Goal: Transaction & Acquisition: Purchase product/service

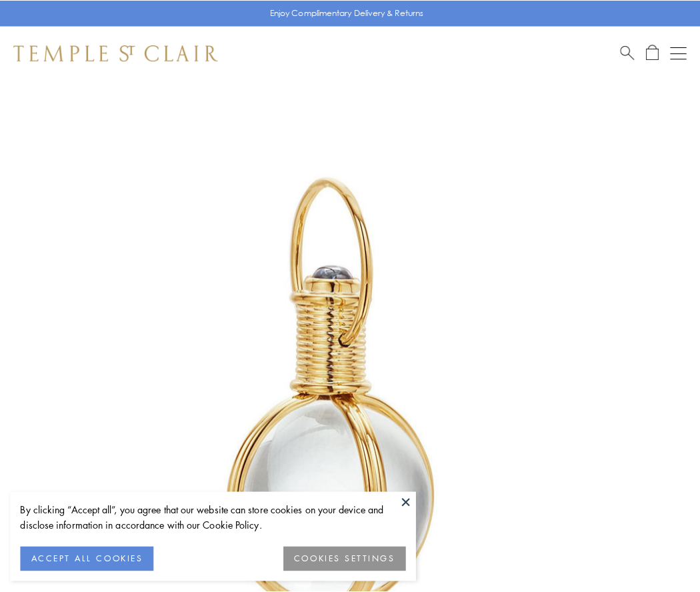
scroll to position [348, 0]
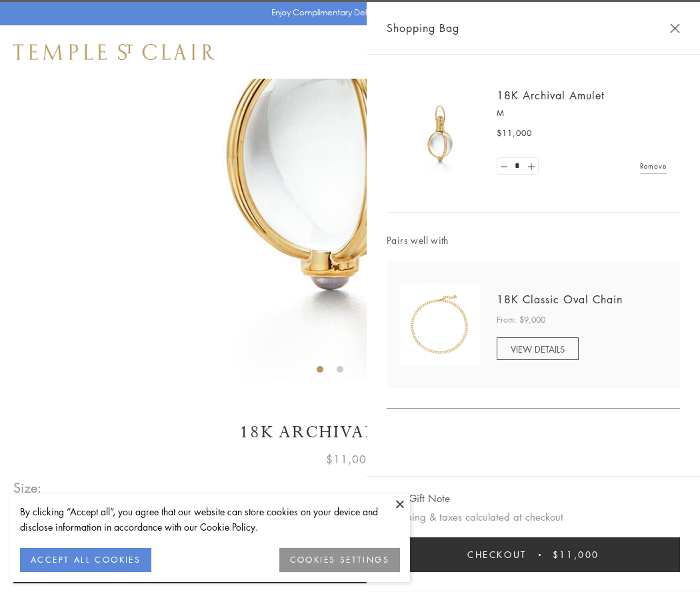
click at [533, 554] on button "Checkout $11,000" at bounding box center [533, 554] width 293 height 35
